Goal: Transaction & Acquisition: Obtain resource

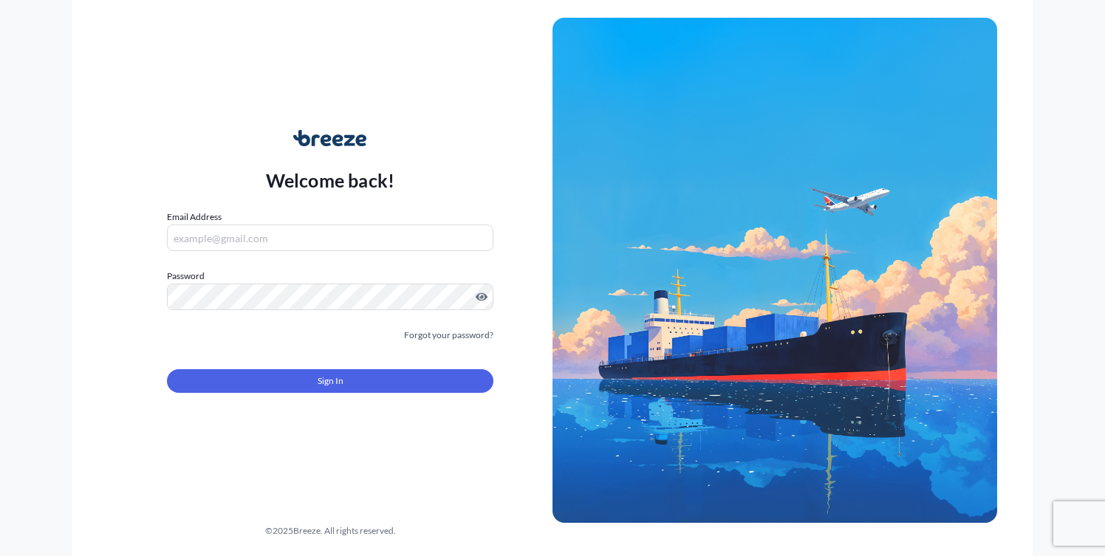
click at [241, 230] on input "Email Address" at bounding box center [330, 237] width 326 height 27
type input "[PERSON_NAME][EMAIL_ADDRESS][DOMAIN_NAME]"
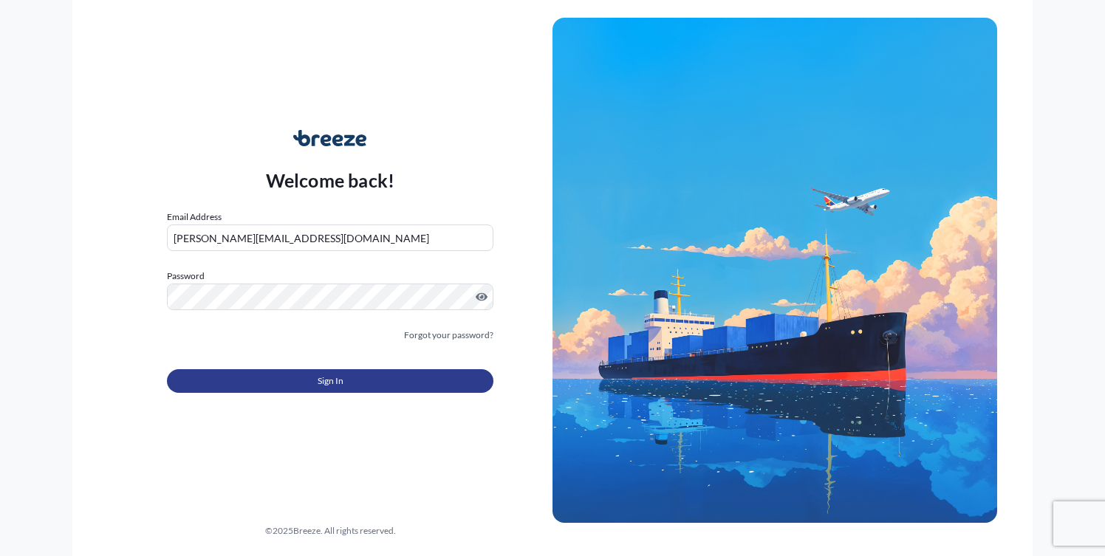
click at [303, 369] on button "Sign In" at bounding box center [330, 381] width 326 height 24
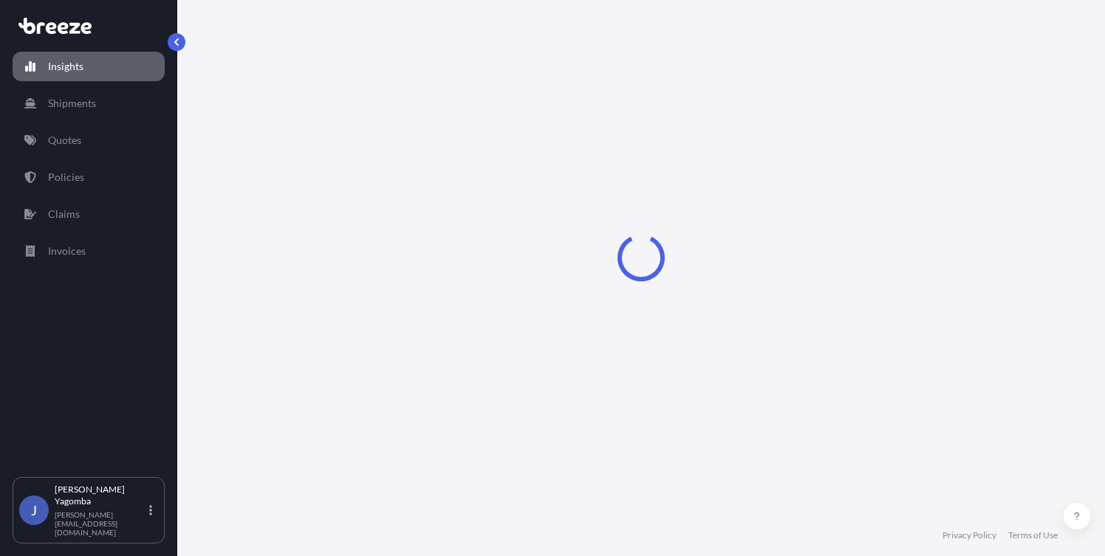
select select "2025"
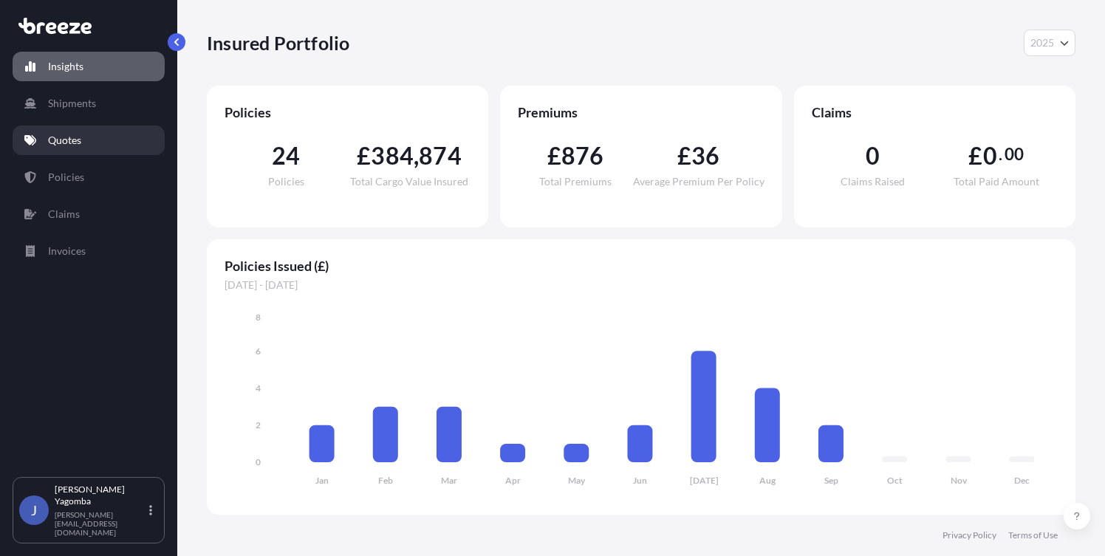
click at [61, 138] on p "Quotes" at bounding box center [64, 140] width 33 height 15
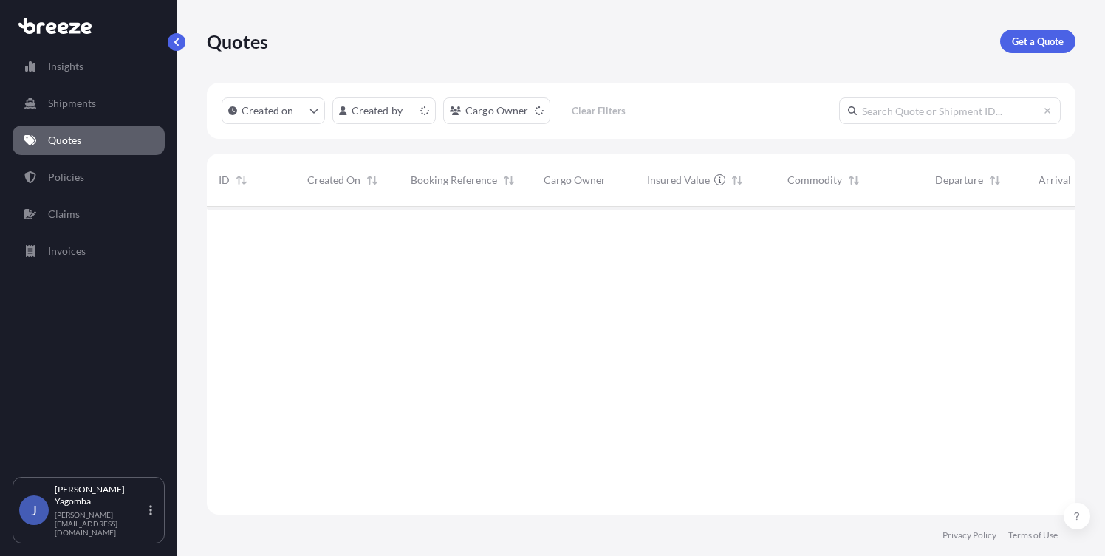
scroll to position [305, 857]
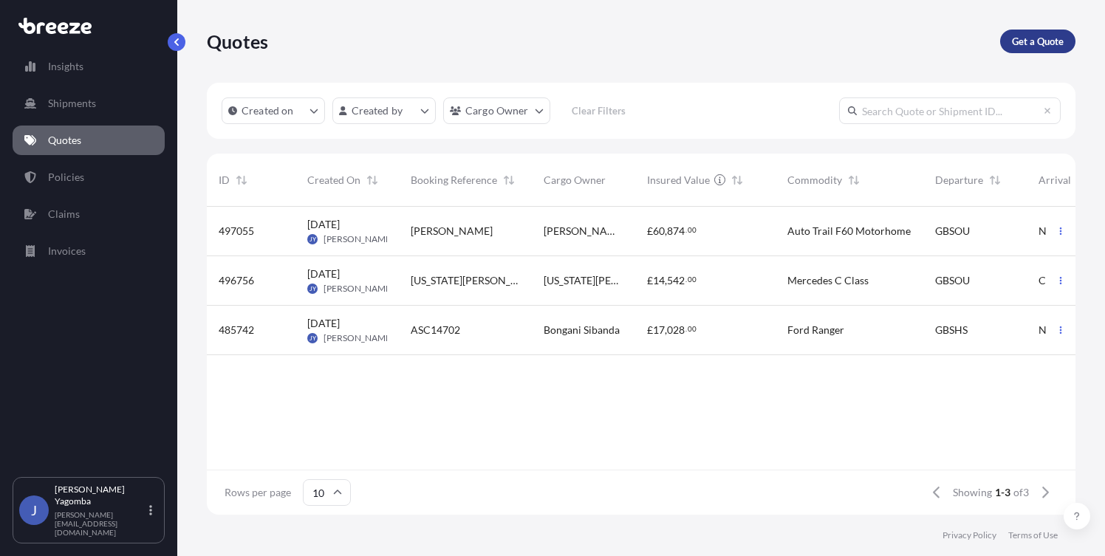
click at [1043, 46] on p "Get a Quote" at bounding box center [1038, 41] width 52 height 15
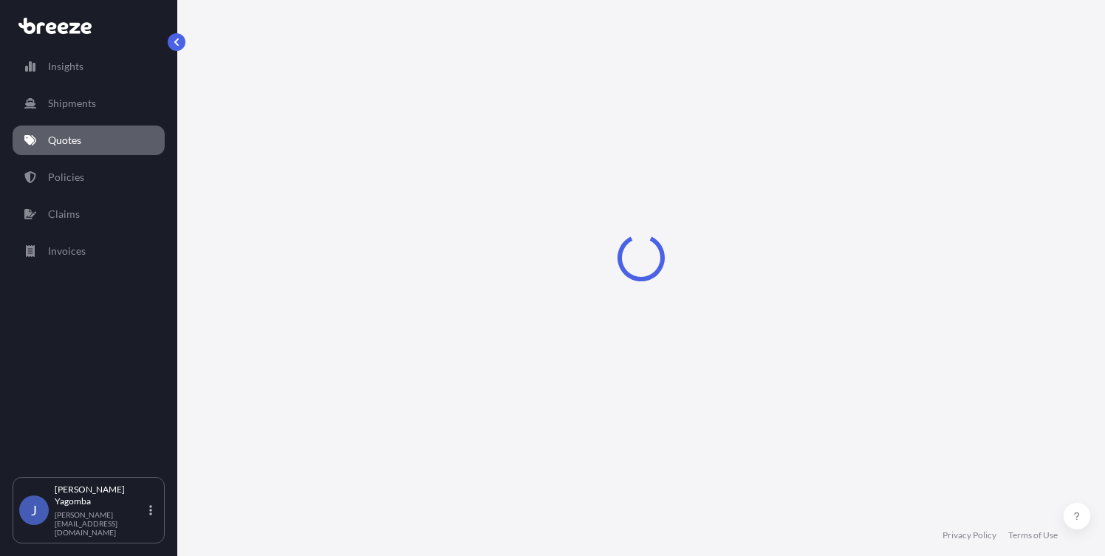
scroll to position [11, 0]
select select "Sea"
select select "1"
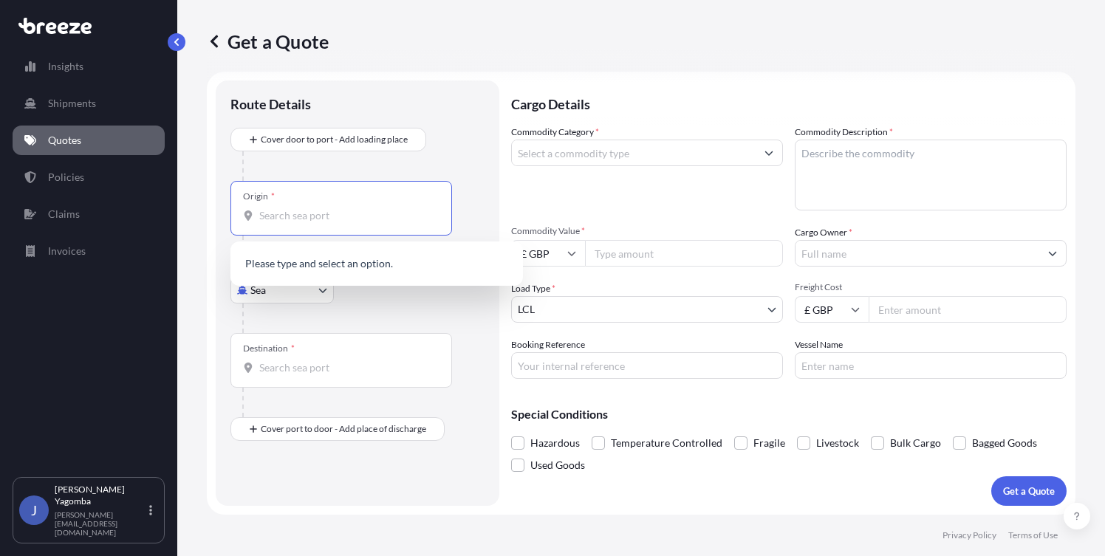
click at [294, 213] on input "Origin *" at bounding box center [346, 215] width 174 height 15
click at [337, 258] on p "No results" at bounding box center [376, 263] width 281 height 32
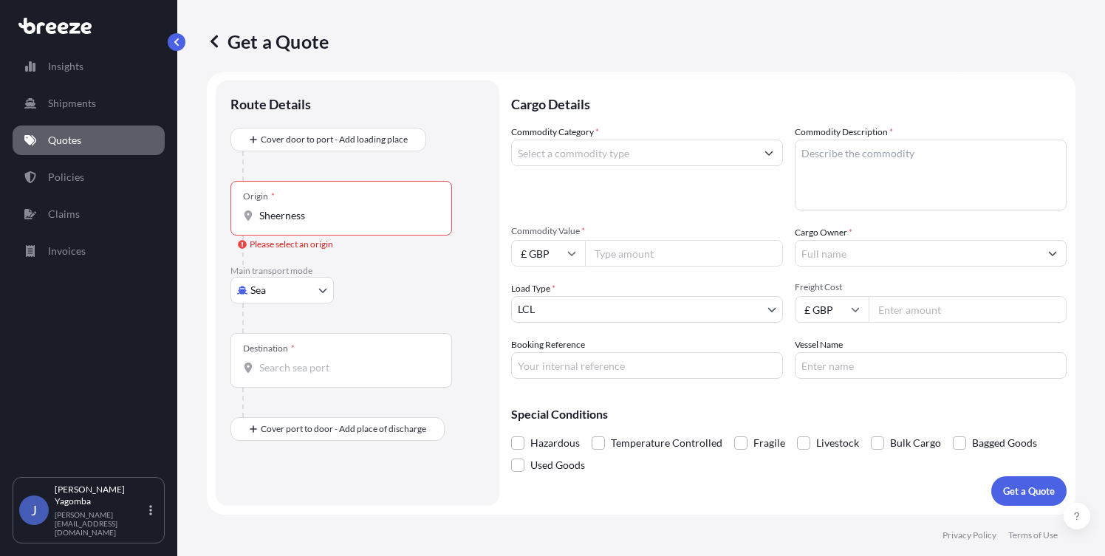
click at [318, 213] on input "Sheerness" at bounding box center [346, 215] width 174 height 15
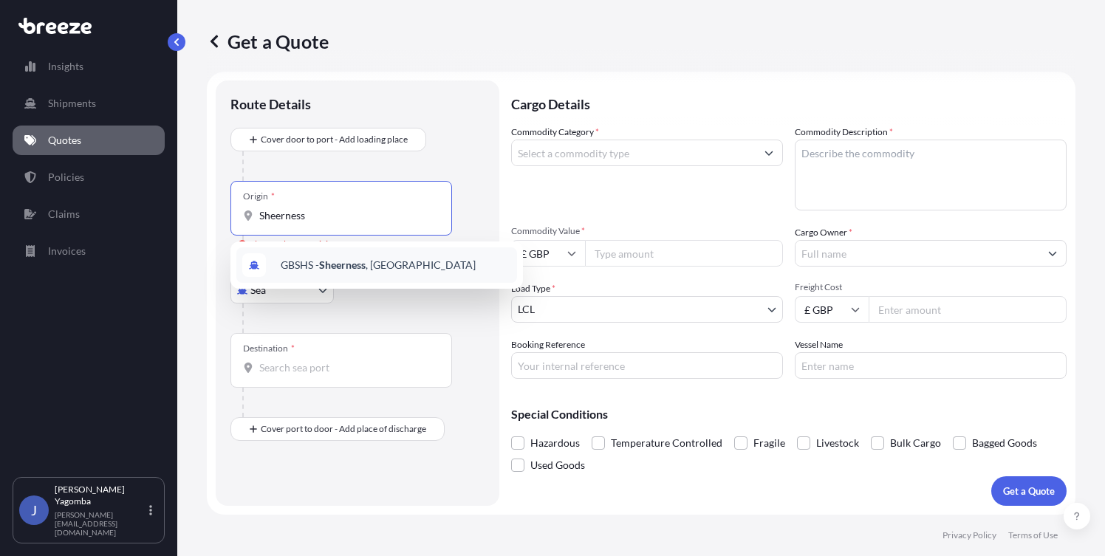
click at [335, 272] on span "GBSHS - Sheerness , [GEOGRAPHIC_DATA]" at bounding box center [378, 265] width 195 height 15
type input "GBSHS - Sheerness, [GEOGRAPHIC_DATA]"
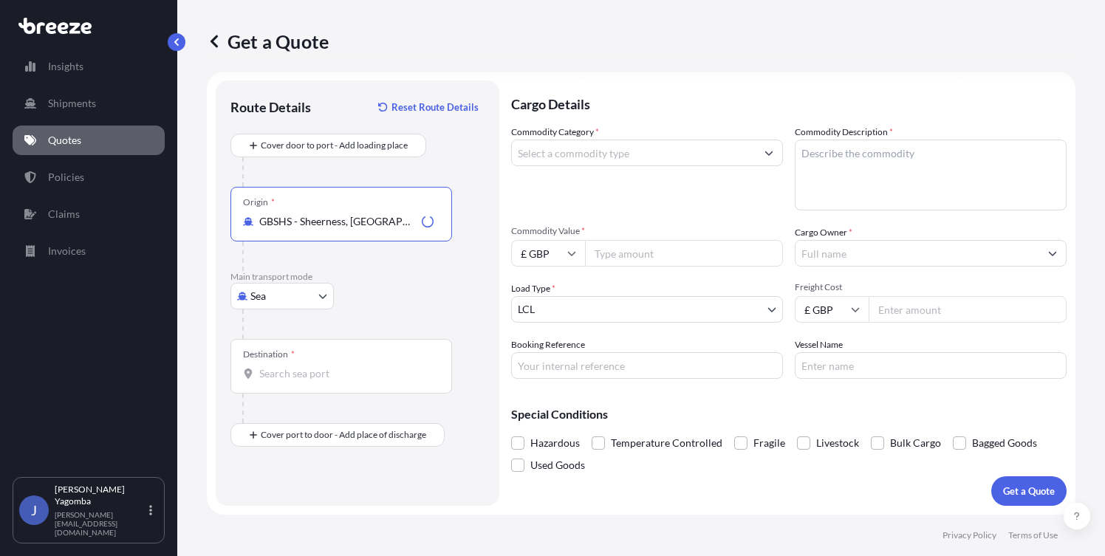
click at [270, 367] on input "Destination *" at bounding box center [346, 373] width 174 height 15
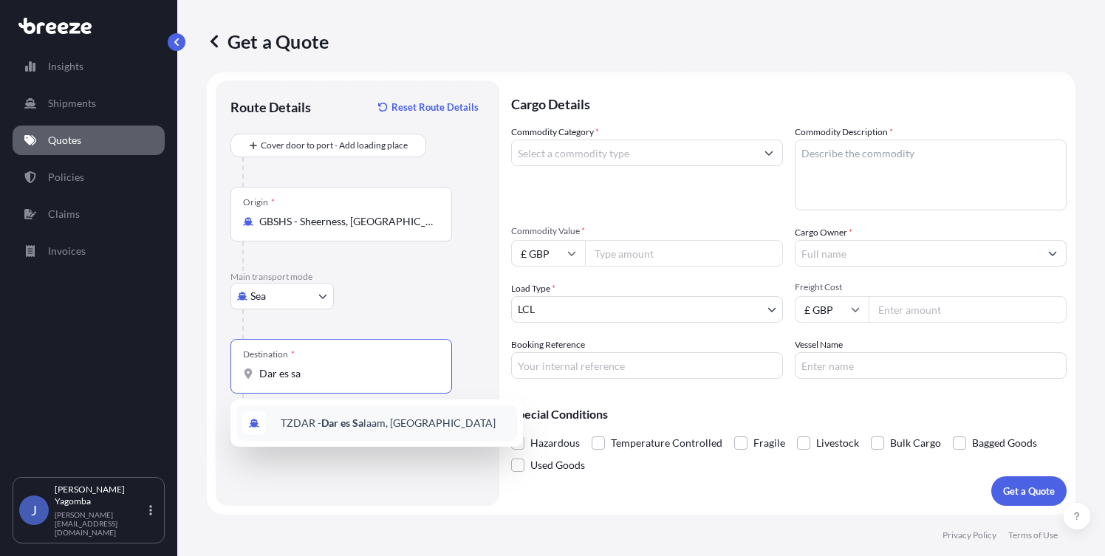
click at [308, 425] on span "TZDAR - Dar es [PERSON_NAME], [GEOGRAPHIC_DATA]" at bounding box center [388, 423] width 215 height 15
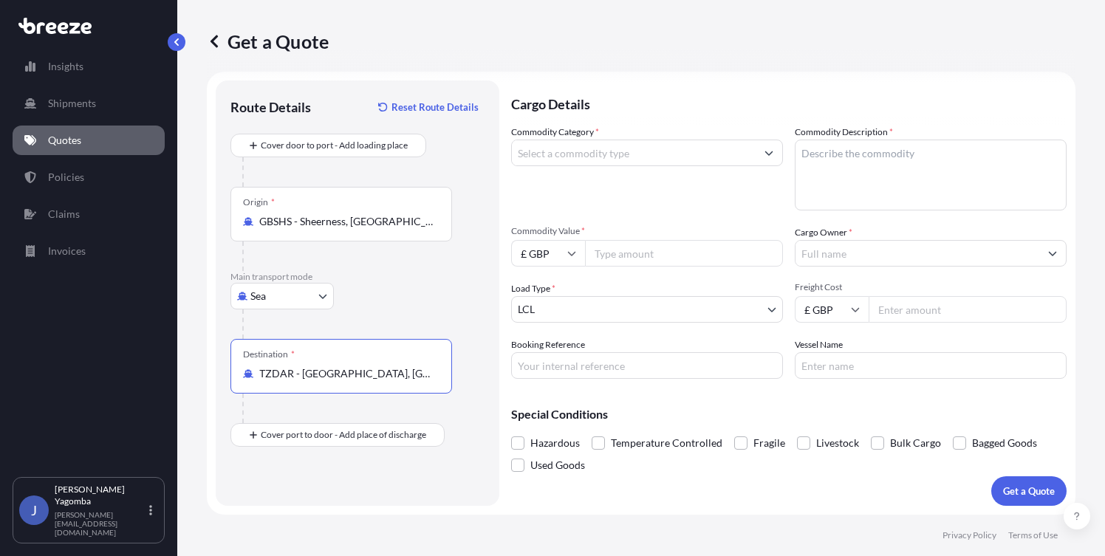
type input "TZDAR - [GEOGRAPHIC_DATA], [GEOGRAPHIC_DATA]"
click at [755, 151] on button "Show suggestions" at bounding box center [768, 153] width 27 height 27
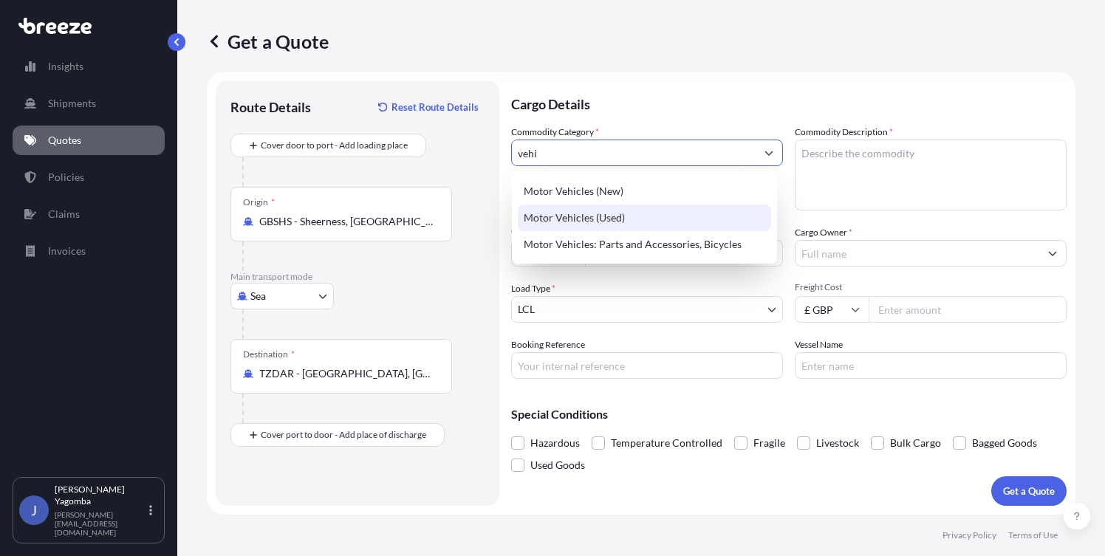
click at [605, 225] on div "Motor Vehicles (Used)" at bounding box center [644, 218] width 253 height 27
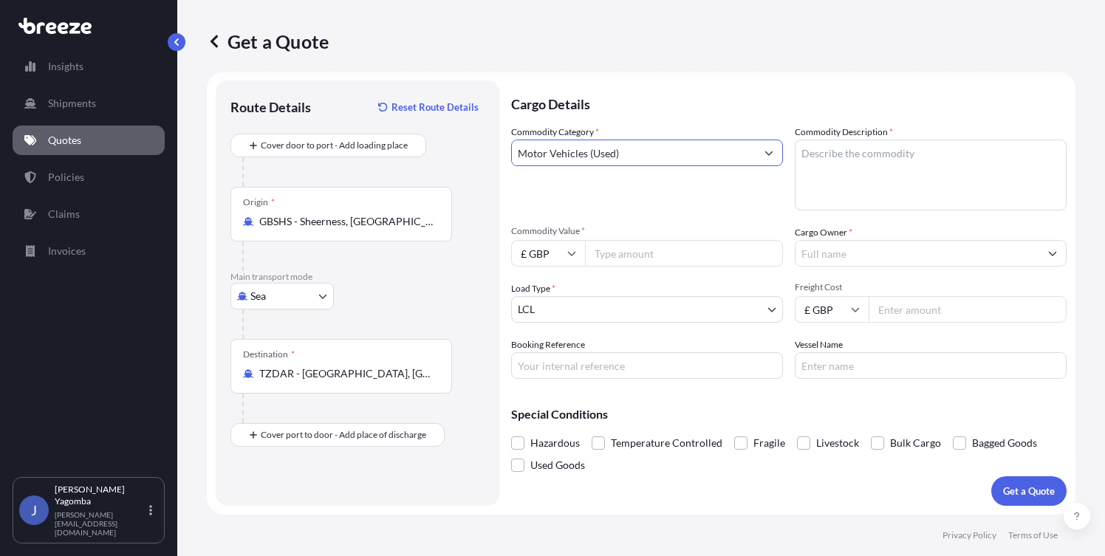
type input "Motor Vehicles (Used)"
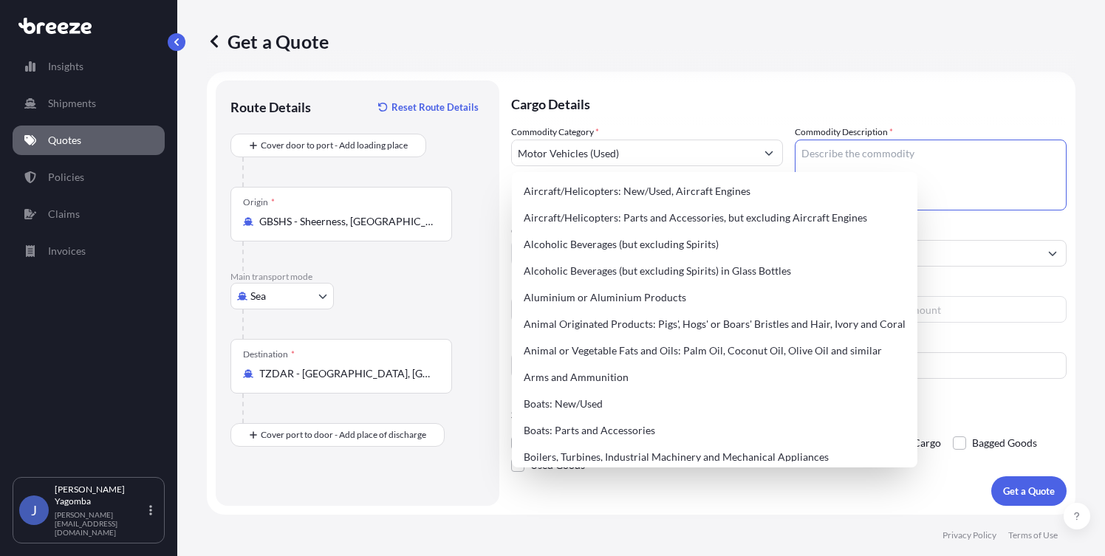
click at [858, 151] on textarea "Commodity Description *" at bounding box center [931, 175] width 272 height 71
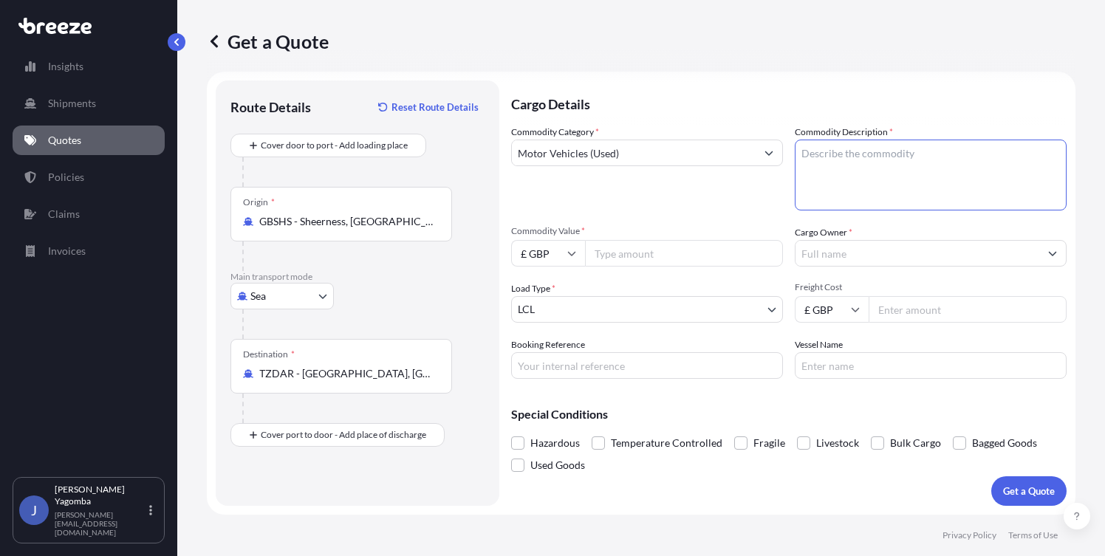
paste textarea "[EMAIL_ADDRESS][DOMAIN_NAME]"
drag, startPoint x: 892, startPoint y: 149, endPoint x: 556, endPoint y: 157, distance: 336.1
click at [556, 157] on div "Commodity Category * Motor Vehicles (Used) Commodity Description * [EMAIL_ADDRE…" at bounding box center [788, 252] width 555 height 254
type textarea "Mitsubishi Shogun Sport"
click at [666, 254] on input "Commodity Value *" at bounding box center [684, 253] width 198 height 27
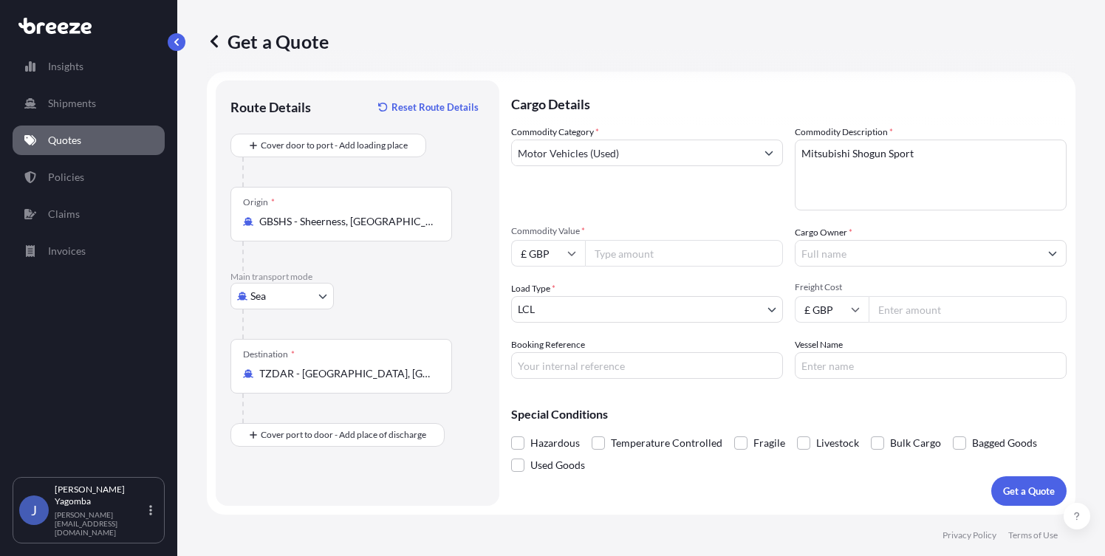
paste input "23990"
type input "23990"
click at [891, 312] on input "Freight Cost" at bounding box center [967, 309] width 198 height 27
type input "1250"
click at [829, 251] on input "Cargo Owner *" at bounding box center [917, 253] width 244 height 27
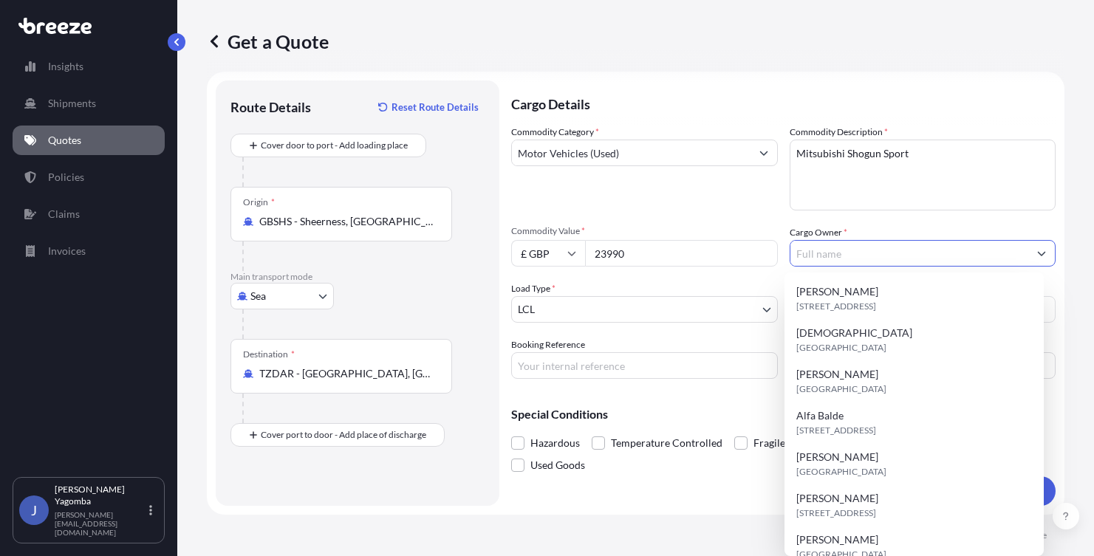
paste input "[PERSON_NAME]"
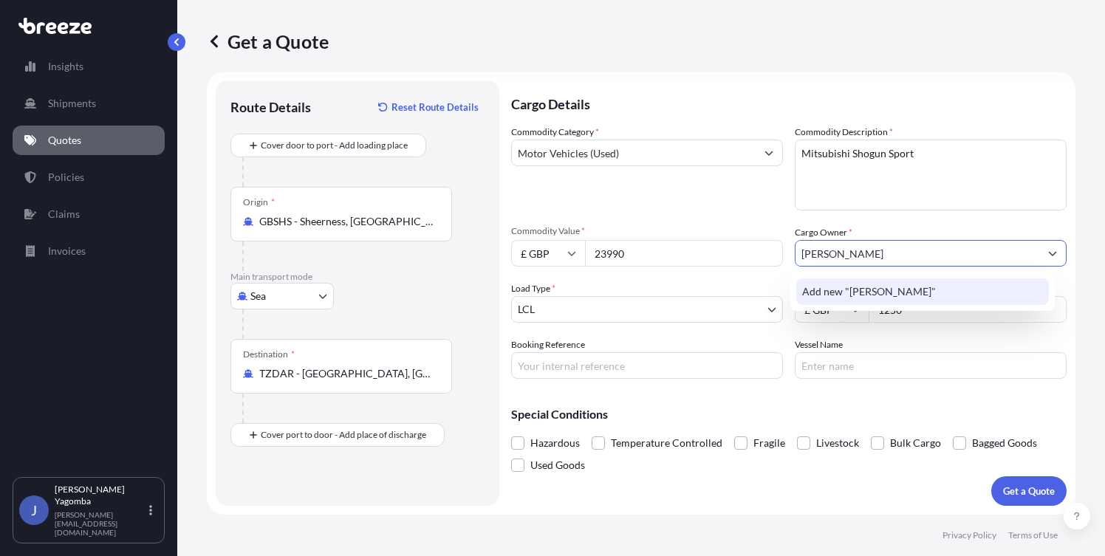
type input "[PERSON_NAME]"
click at [928, 202] on textarea "Mitsubishi Shogun Sport" at bounding box center [931, 175] width 272 height 71
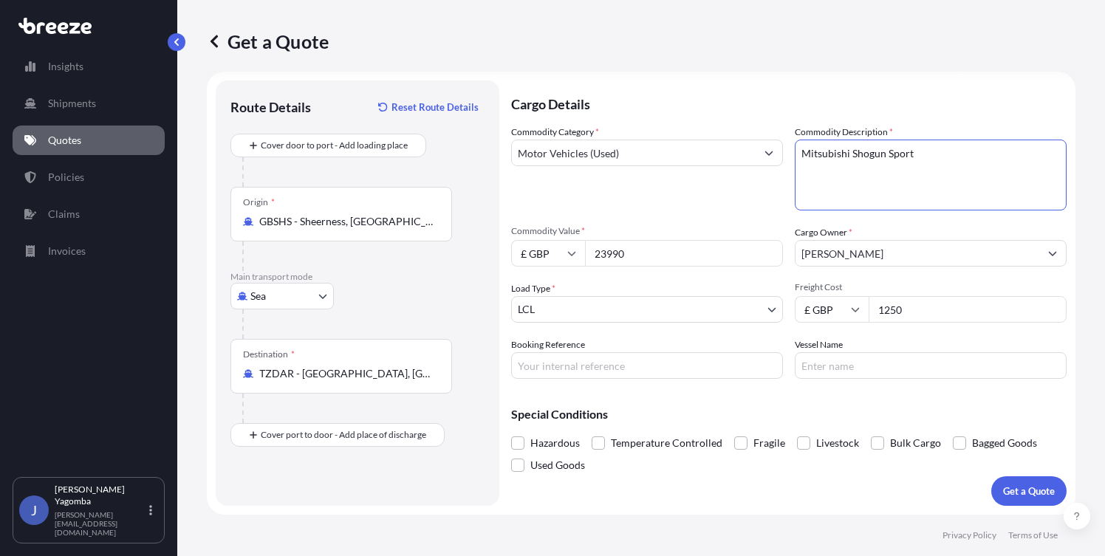
click at [685, 368] on input "Booking Reference" at bounding box center [647, 365] width 272 height 27
type input "N/A"
click at [836, 368] on input "Vessel Name" at bounding box center [931, 365] width 272 height 27
type input "Divine Ace"
click at [1009, 493] on p "Get a Quote" at bounding box center [1029, 491] width 52 height 15
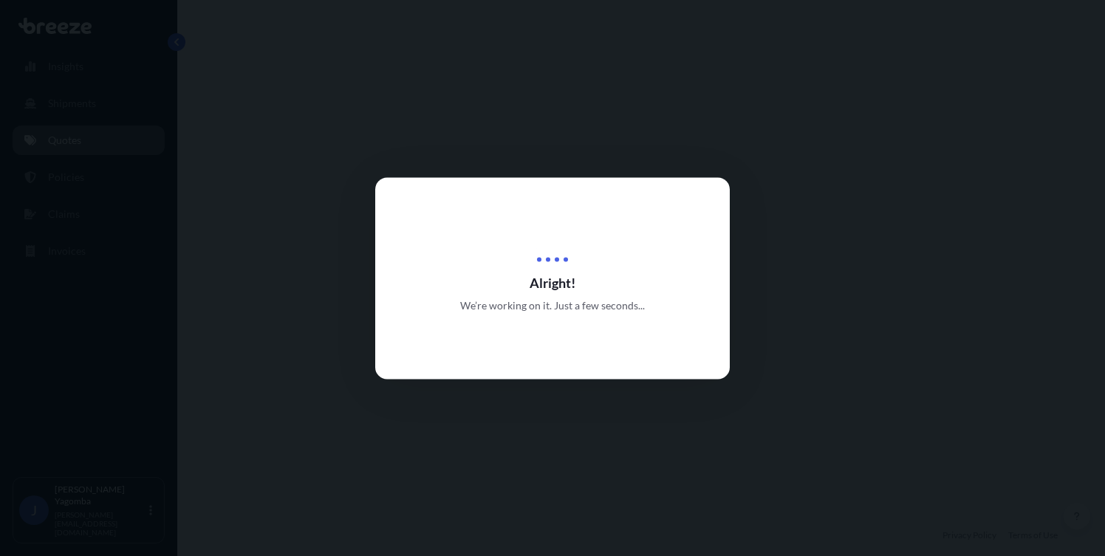
select select "Sea"
select select "1"
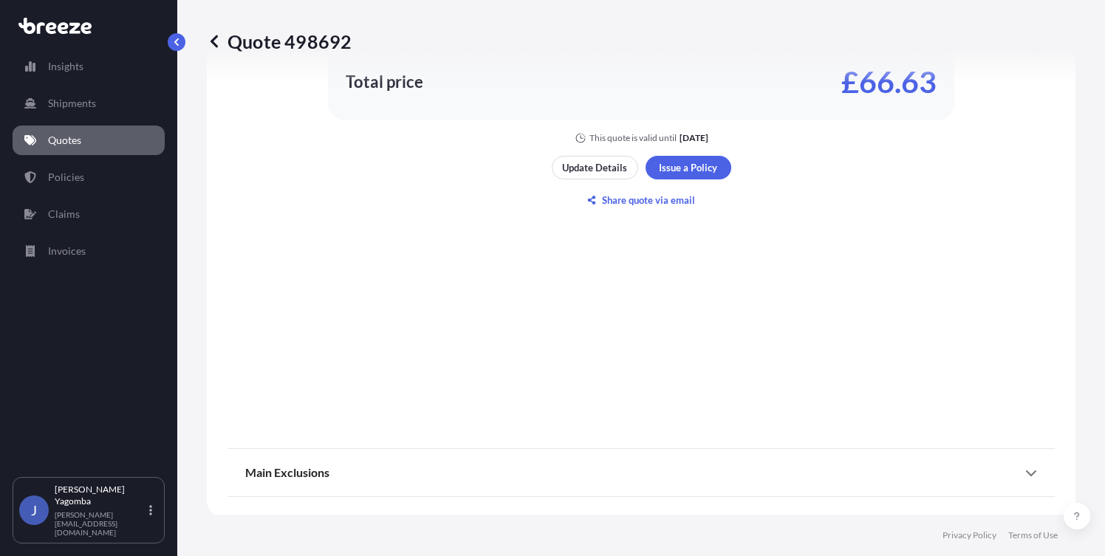
scroll to position [1004, 0]
